Goal: Check status: Check status

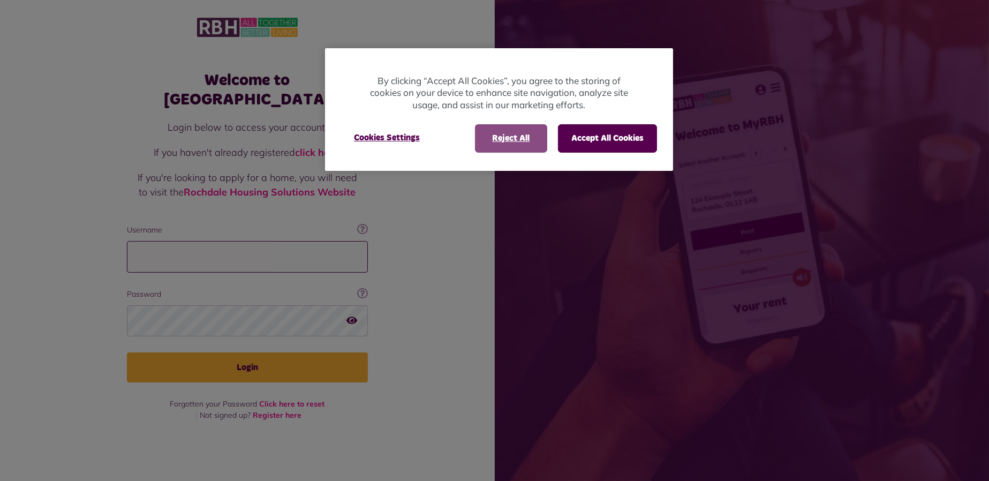
type input "**********"
click at [496, 137] on button "Reject All" at bounding box center [511, 138] width 72 height 28
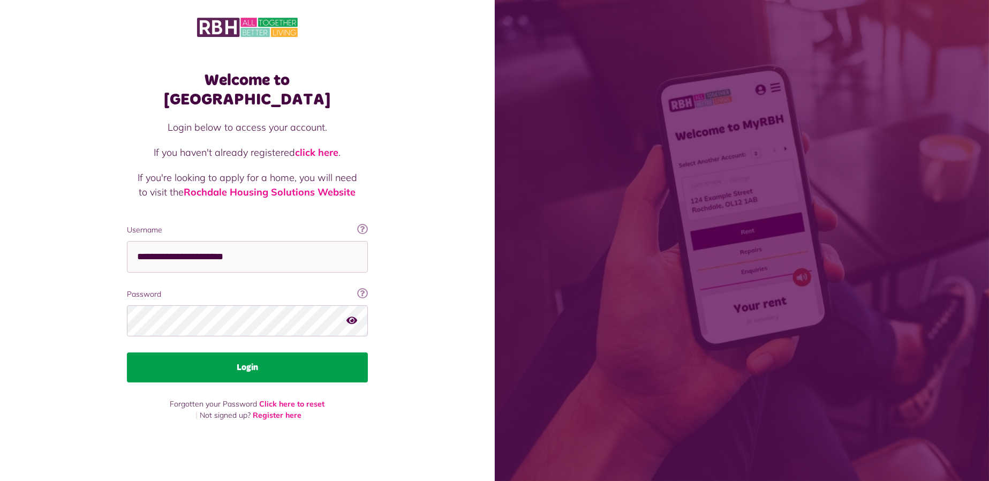
click at [279, 358] on button "Login" at bounding box center [247, 368] width 241 height 30
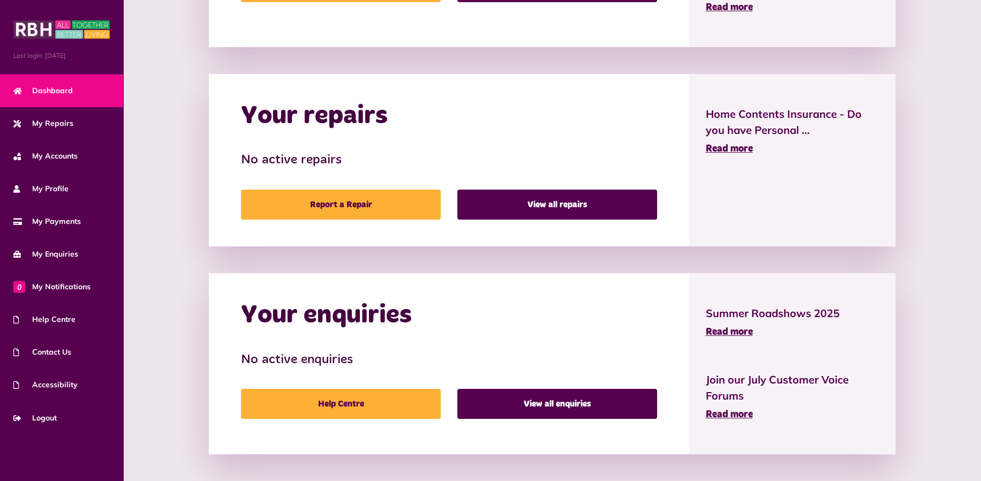
scroll to position [298, 0]
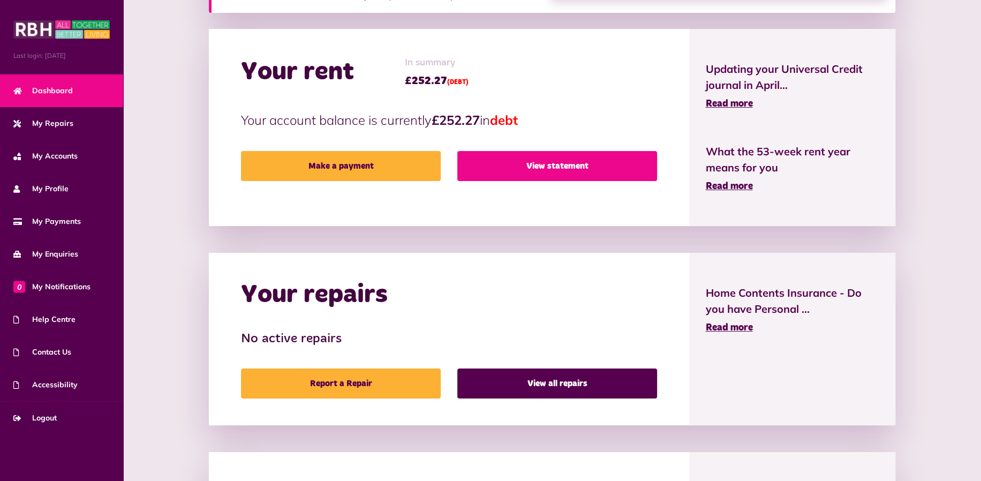
click at [515, 164] on link "View statement" at bounding box center [558, 166] width 200 height 30
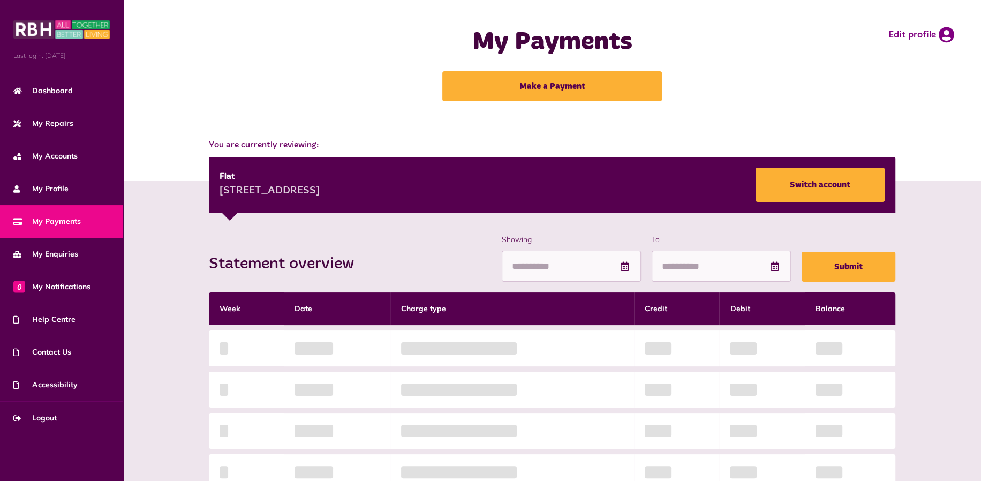
scroll to position [178, 0]
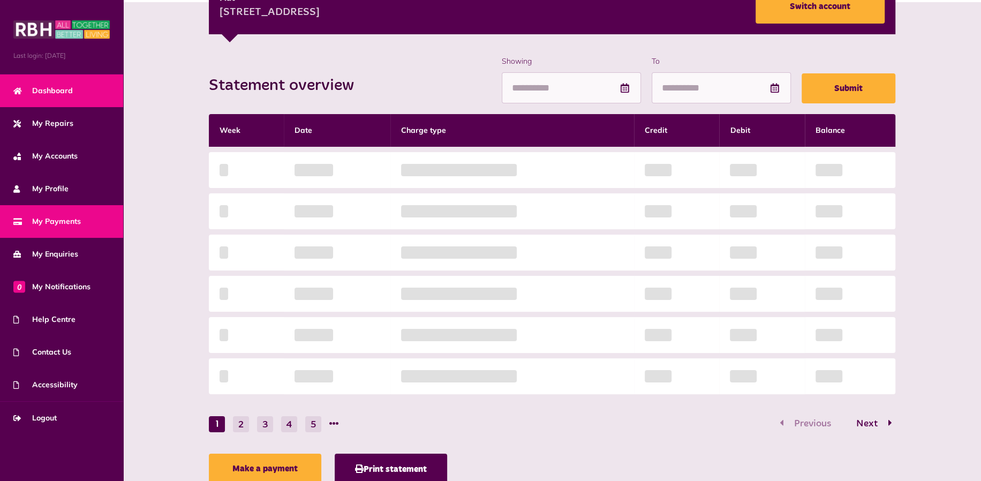
click at [73, 91] on link "Dashboard" at bounding box center [61, 90] width 123 height 33
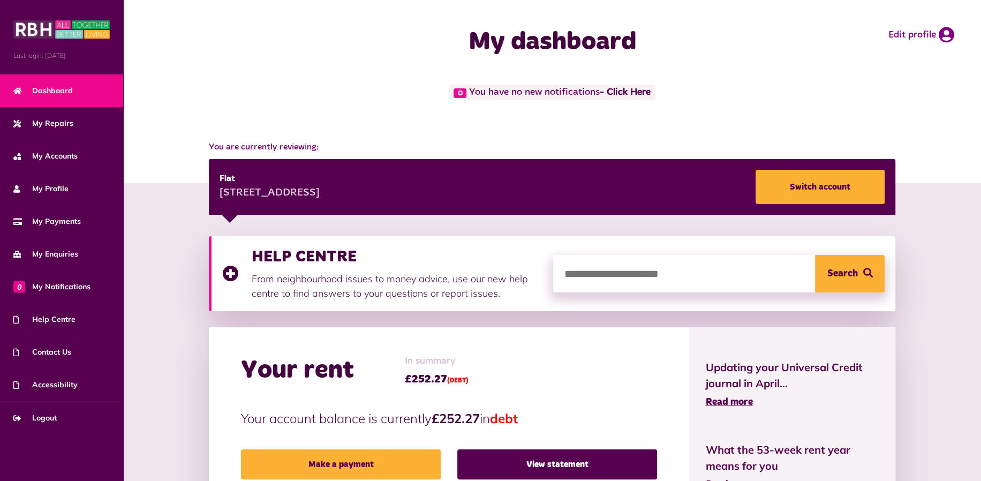
scroll to position [178, 0]
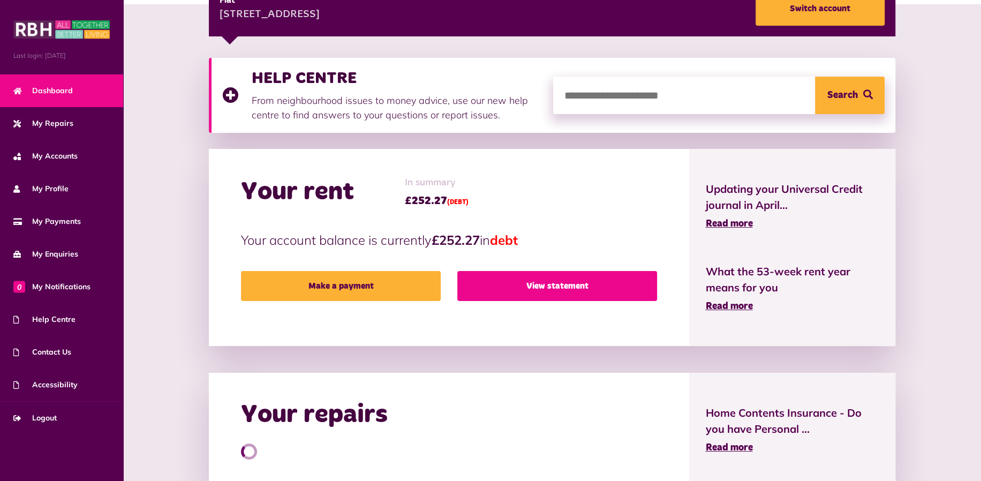
click at [544, 283] on link "View statement" at bounding box center [558, 286] width 200 height 30
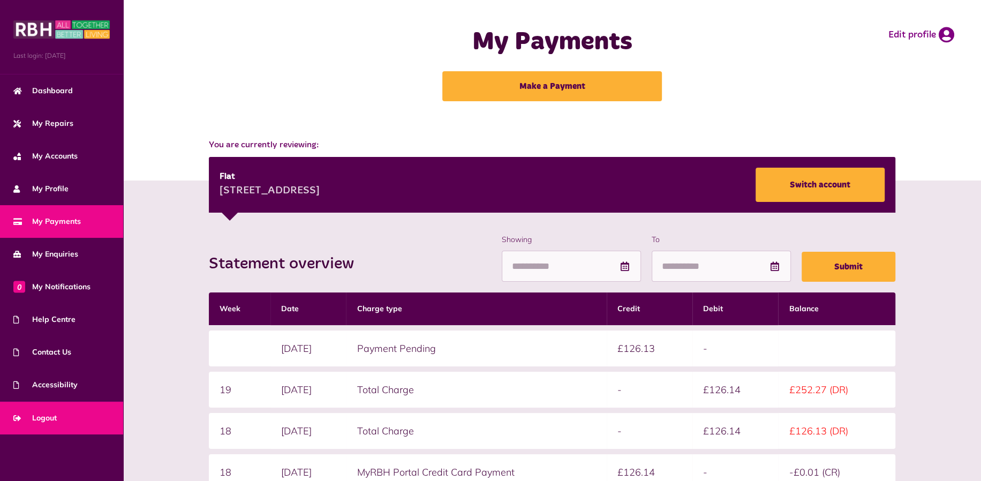
click at [58, 416] on link "Logout" at bounding box center [61, 418] width 123 height 33
